Goal: Navigation & Orientation: Find specific page/section

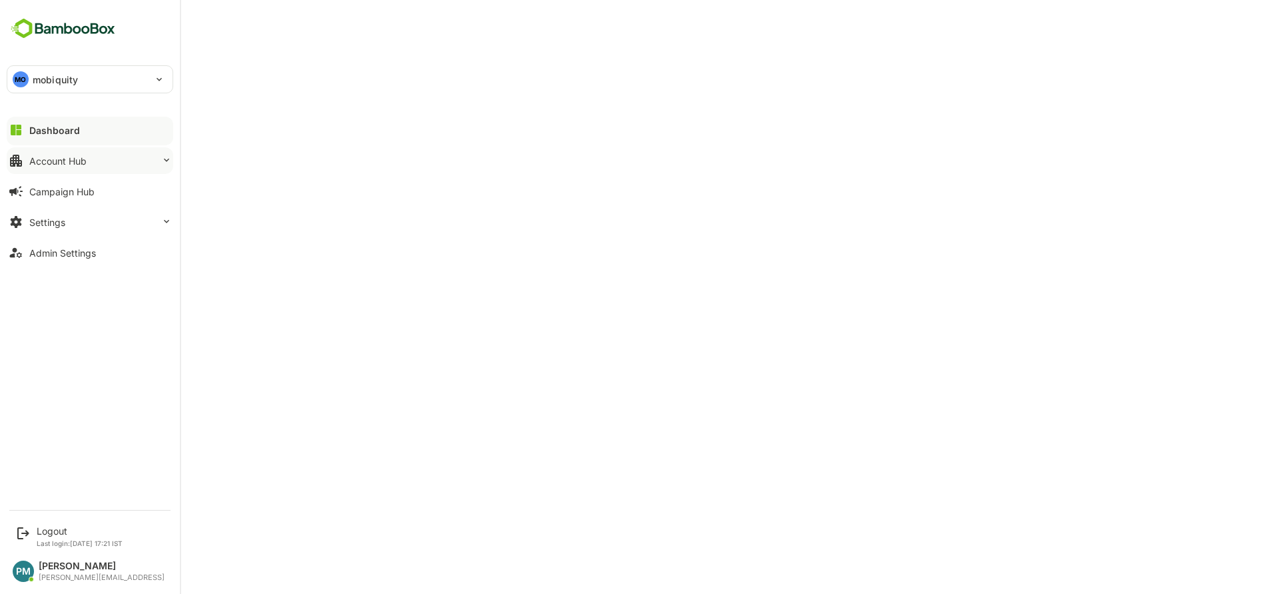
click at [62, 155] on div "Account Hub" at bounding box center [57, 160] width 57 height 11
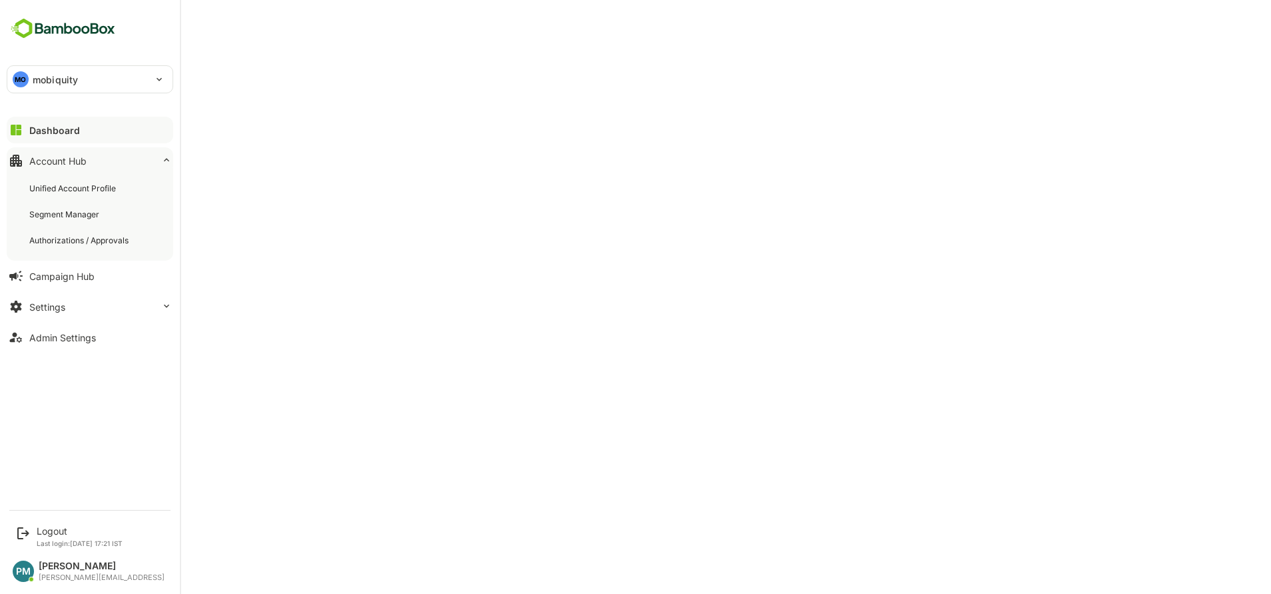
click at [63, 126] on div "Dashboard" at bounding box center [54, 130] width 51 height 11
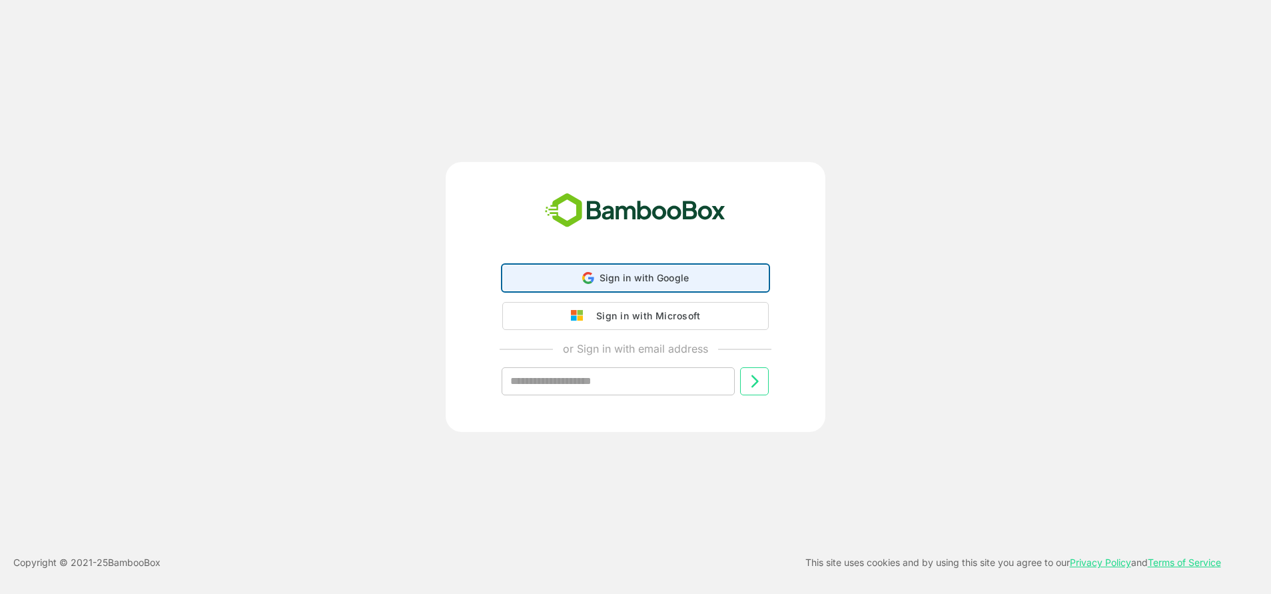
click at [675, 281] on span "Sign in with Google" at bounding box center [645, 277] width 90 height 11
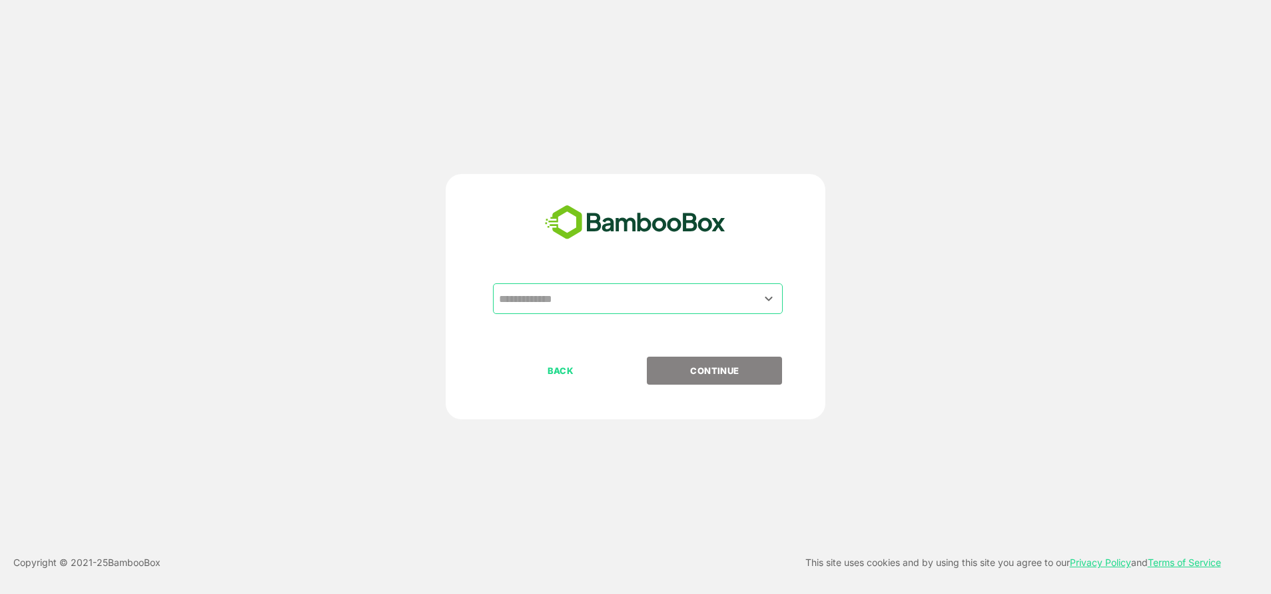
click at [614, 301] on input "text" at bounding box center [638, 298] width 285 height 25
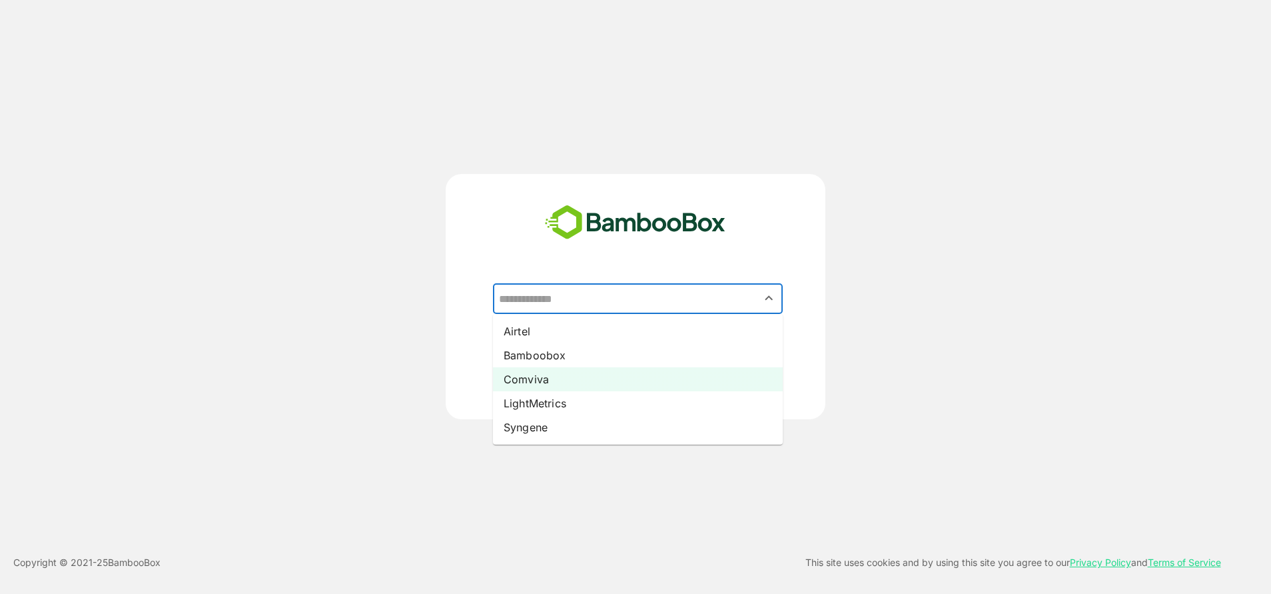
drag, startPoint x: 560, startPoint y: 366, endPoint x: 565, endPoint y: 376, distance: 11.6
click at [565, 376] on ul "Airtel Bamboobox Comviva LightMetrics Syngene" at bounding box center [638, 379] width 290 height 131
click at [565, 376] on li "Comviva" at bounding box center [638, 379] width 290 height 24
type input "*******"
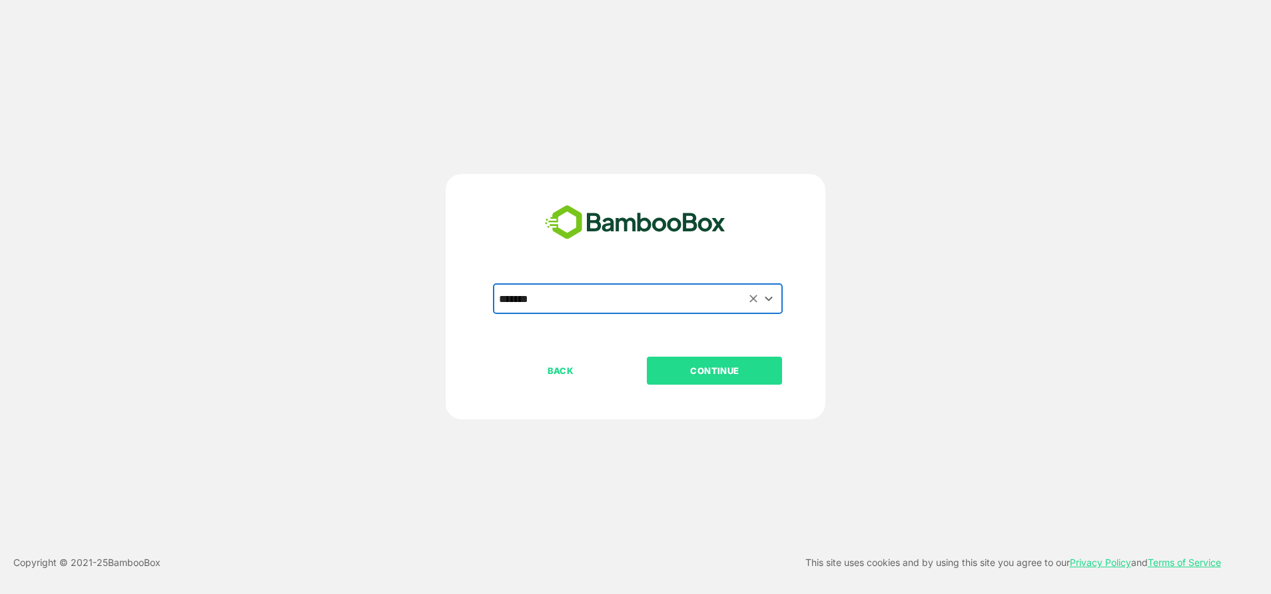
click at [619, 372] on p "BACK" at bounding box center [560, 370] width 133 height 15
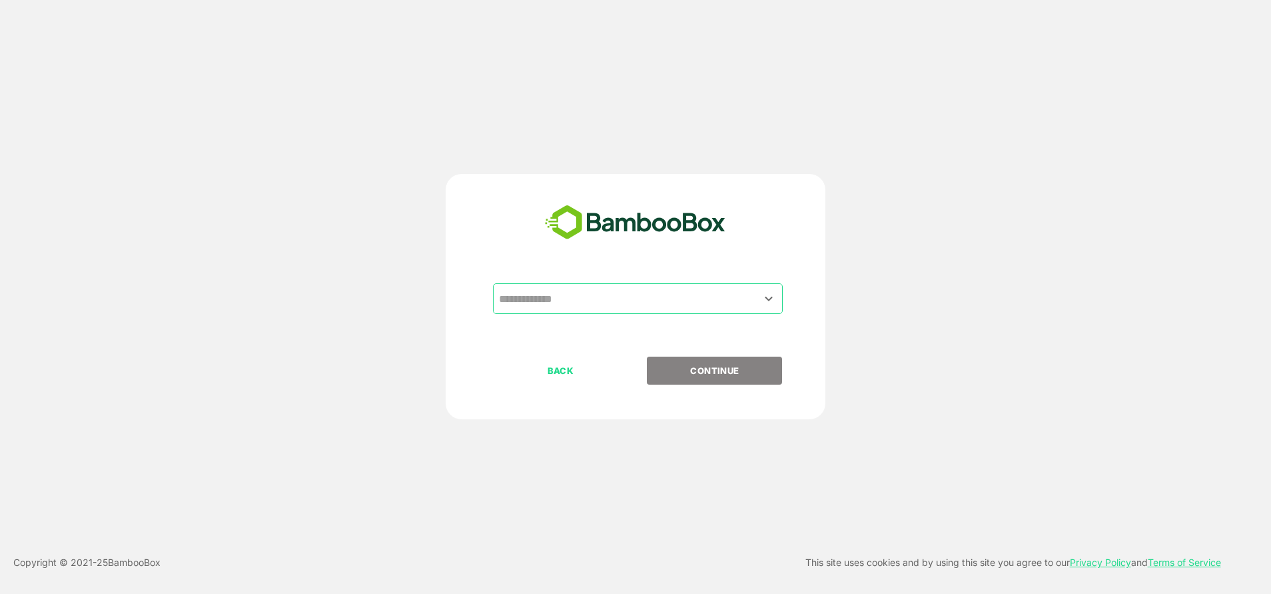
click at [582, 311] on input "text" at bounding box center [638, 298] width 285 height 25
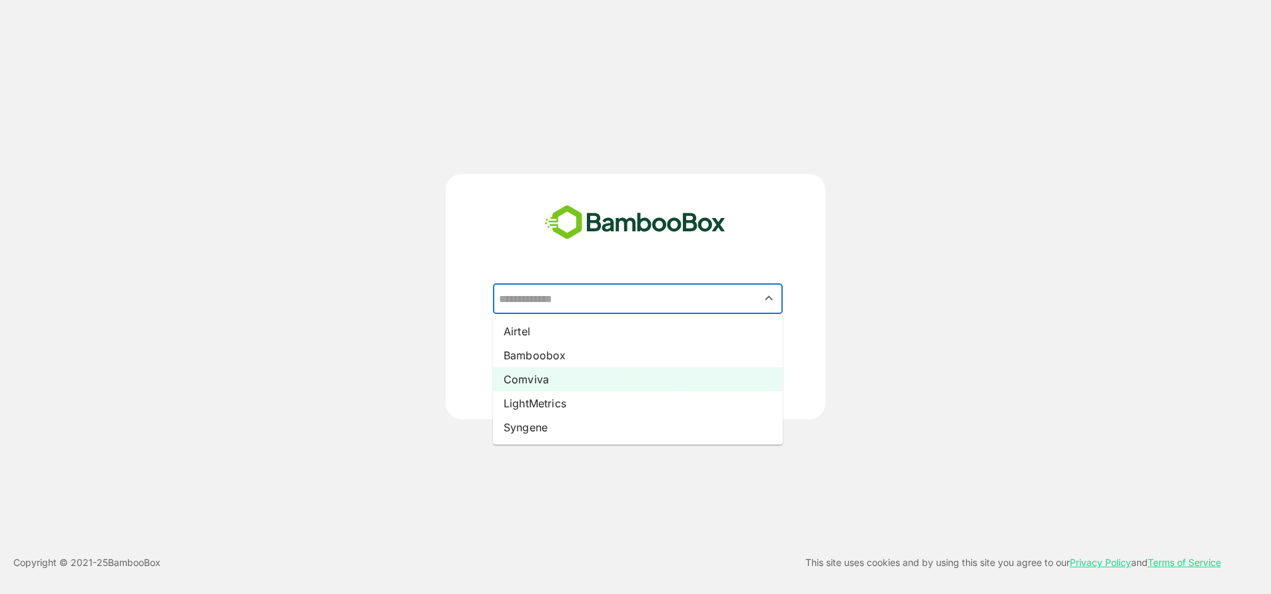
click at [552, 380] on li "Comviva" at bounding box center [638, 379] width 290 height 24
type input "*******"
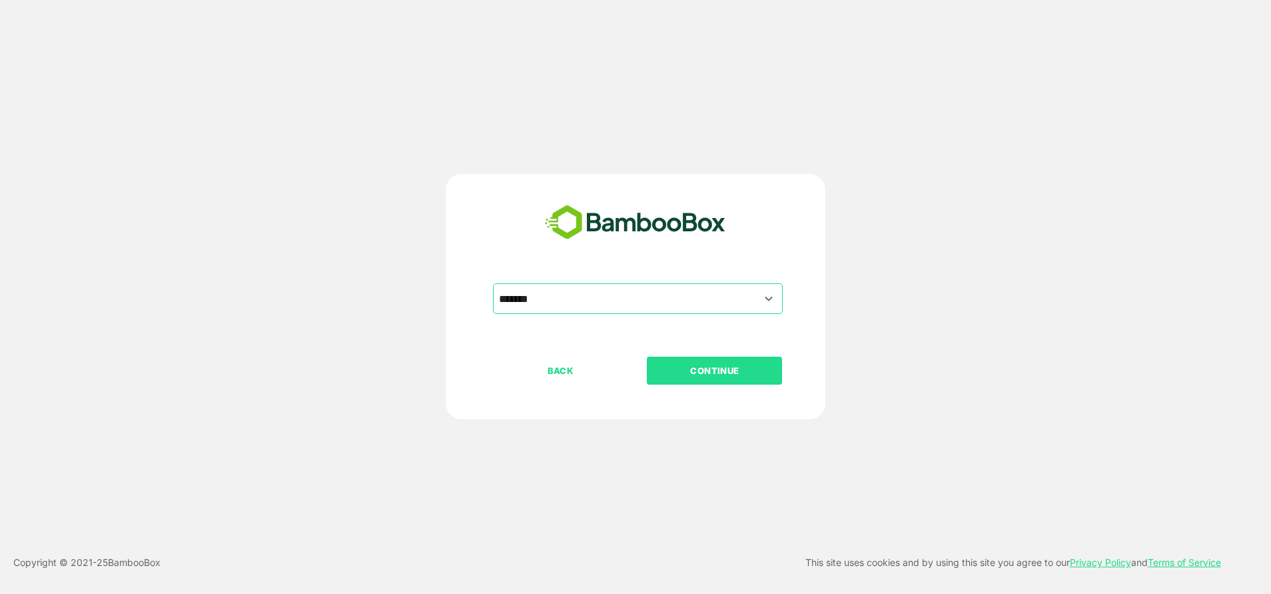
click at [710, 385] on div "BACK CONTINUE" at bounding box center [647, 412] width 309 height 113
click at [686, 370] on p "CONTINUE" at bounding box center [714, 370] width 133 height 15
